Goal: Task Accomplishment & Management: Complete application form

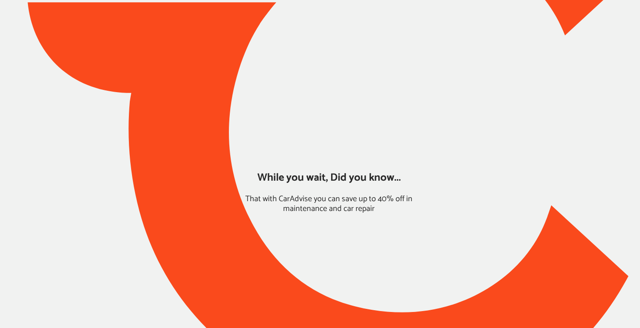
type input "*****"
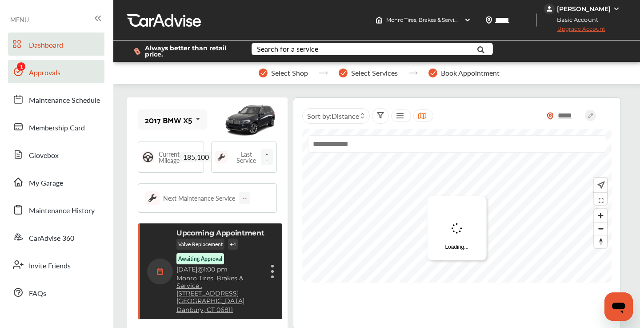
click at [51, 76] on span "Approvals" at bounding box center [45, 73] width 32 height 12
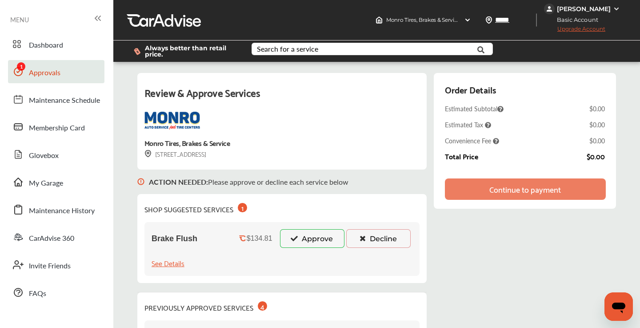
click at [309, 239] on button "Approve" at bounding box center [312, 238] width 64 height 19
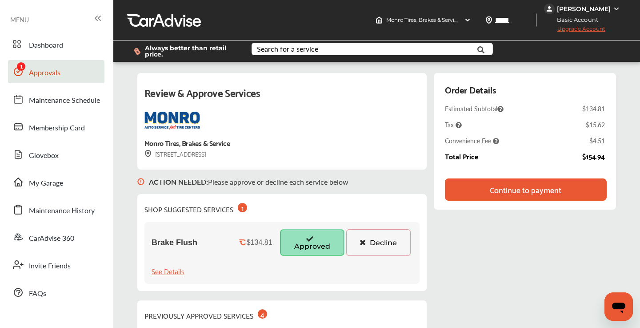
click at [505, 187] on div "Continue to payment" at bounding box center [526, 189] width 72 height 9
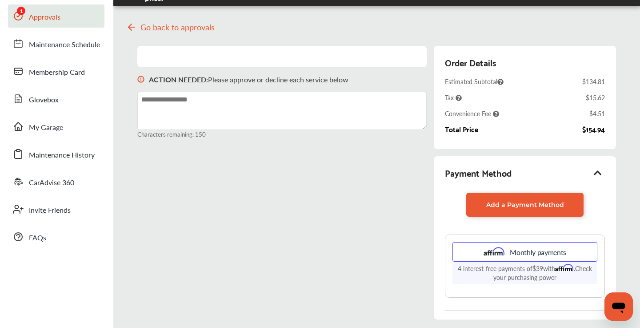
scroll to position [60, 0]
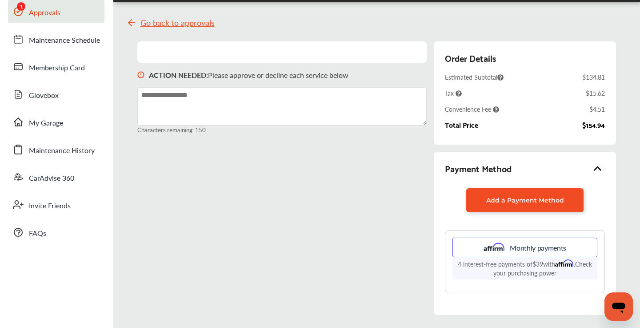
click at [523, 200] on span "Add a Payment Method" at bounding box center [525, 200] width 78 height 8
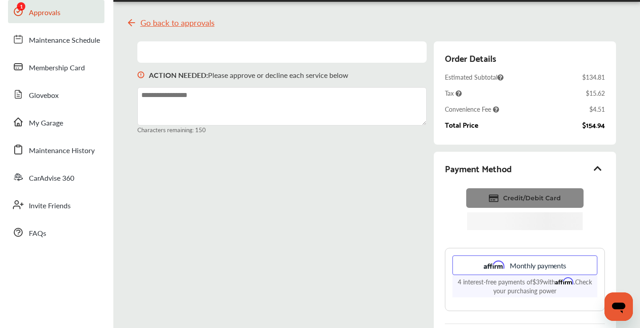
click at [509, 194] on span "Credit/Debit Card" at bounding box center [532, 198] width 58 height 8
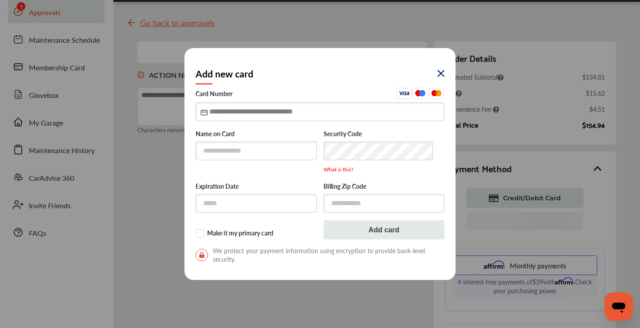
click at [211, 113] on input "text" at bounding box center [320, 111] width 249 height 18
